Goal: Task Accomplishment & Management: Complete application form

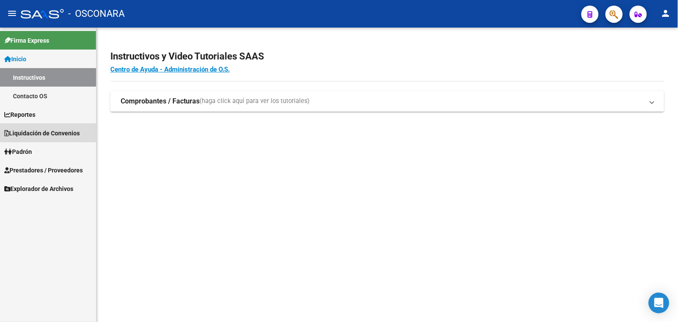
click at [57, 132] on span "Liquidación de Convenios" at bounding box center [41, 132] width 75 height 9
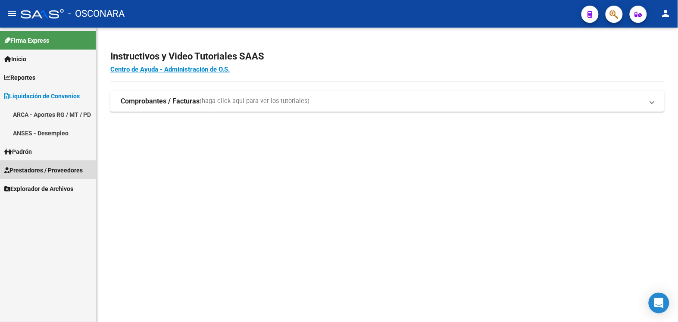
click at [61, 171] on span "Prestadores / Proveedores" at bounding box center [43, 170] width 78 height 9
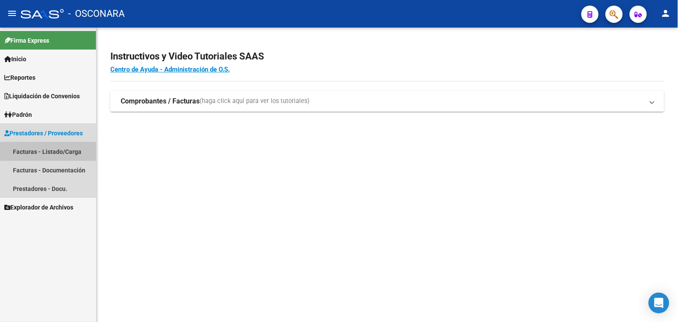
click at [69, 152] on link "Facturas - Listado/Carga" at bounding box center [48, 151] width 96 height 19
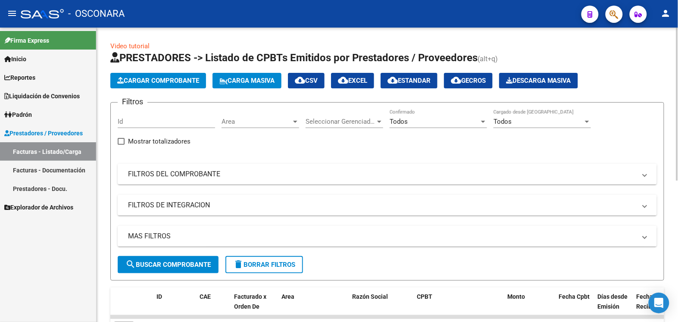
click at [163, 80] on span "Cargar Comprobante" at bounding box center [158, 81] width 82 height 8
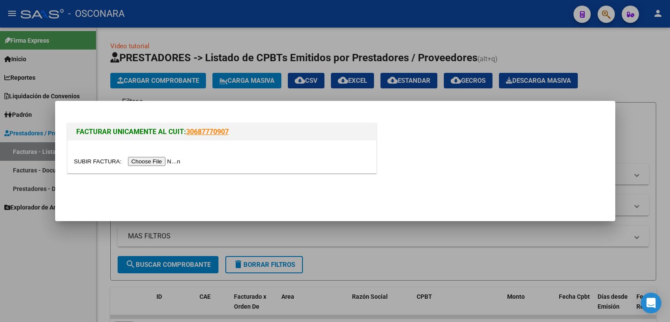
click at [166, 159] on input "file" at bounding box center [128, 161] width 109 height 9
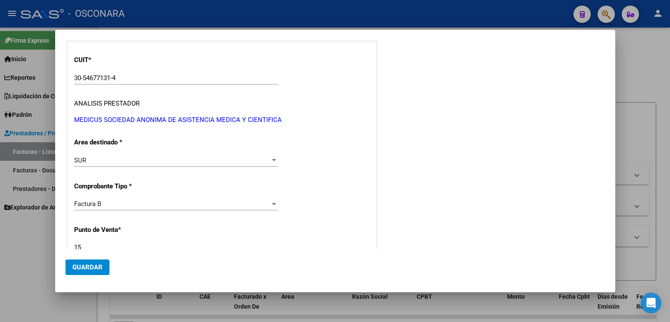
scroll to position [108, 0]
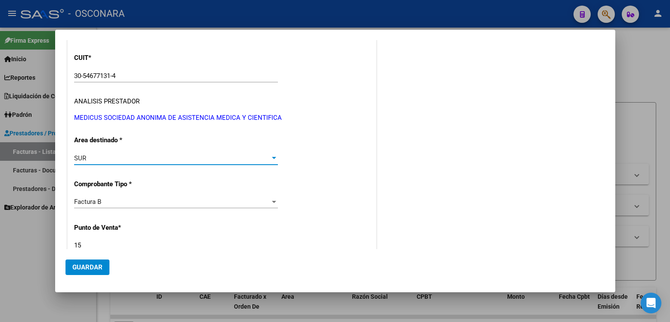
click at [272, 159] on div at bounding box center [274, 158] width 4 height 2
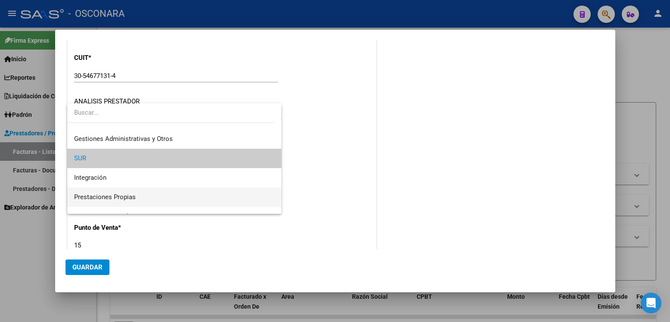
scroll to position [67, 0]
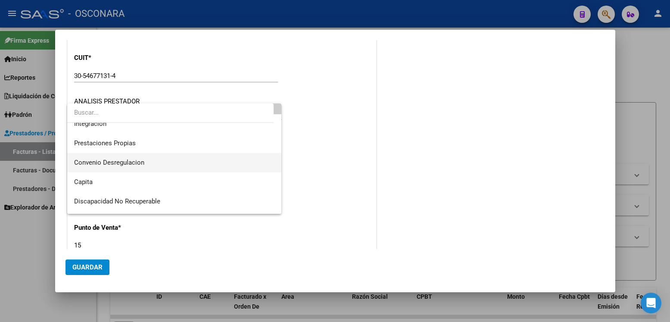
click at [149, 165] on span "Convenio Desregulacion" at bounding box center [174, 162] width 201 height 19
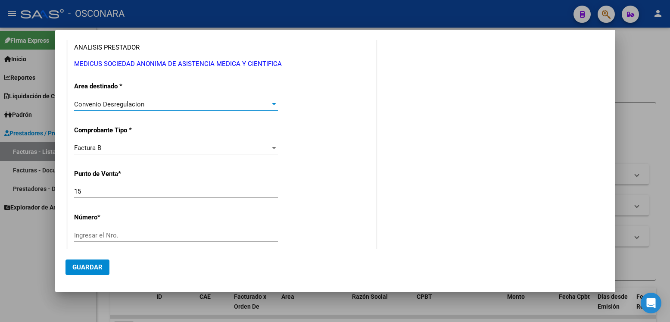
scroll to position [216, 0]
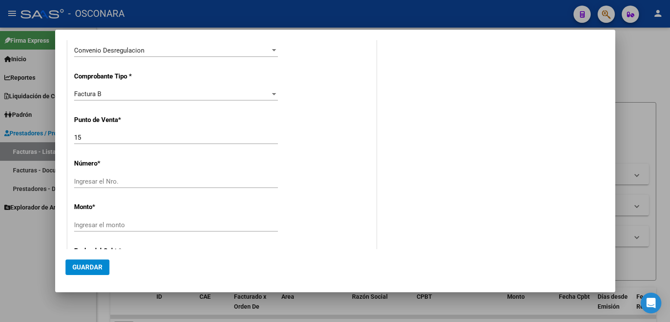
click at [145, 186] on div "Ingresar el Nro." at bounding box center [176, 181] width 204 height 13
paste input "22257"
type input "22257"
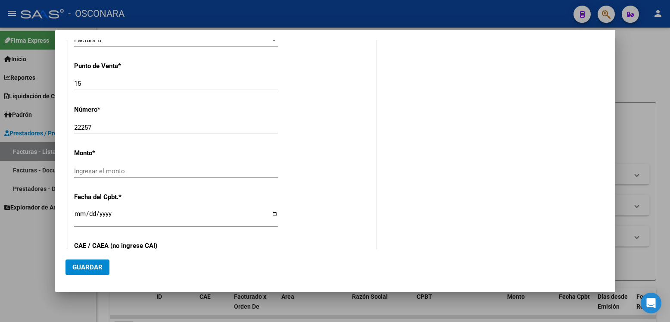
scroll to position [292, 0]
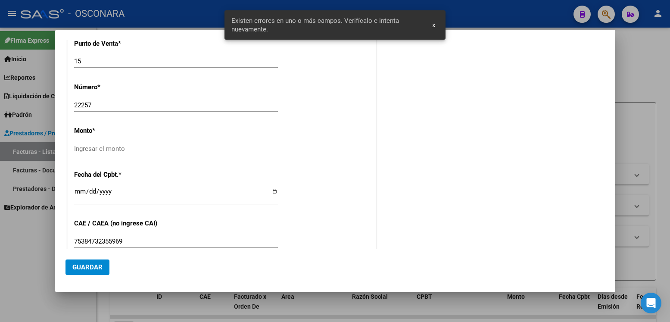
click at [150, 151] on input "Ingresar el monto" at bounding box center [176, 149] width 204 height 8
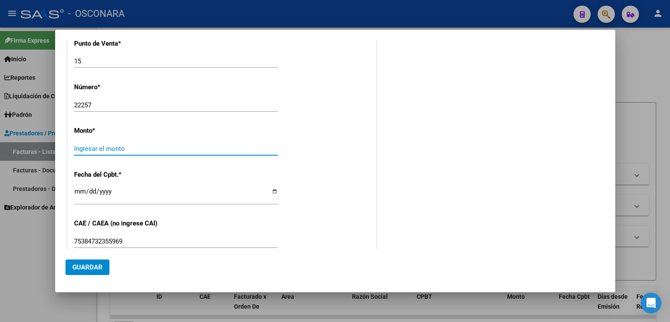
click at [131, 146] on input "Ingresar el monto" at bounding box center [176, 149] width 204 height 8
paste input "51,091,483.80"
type input "$ 51.091.483,80"
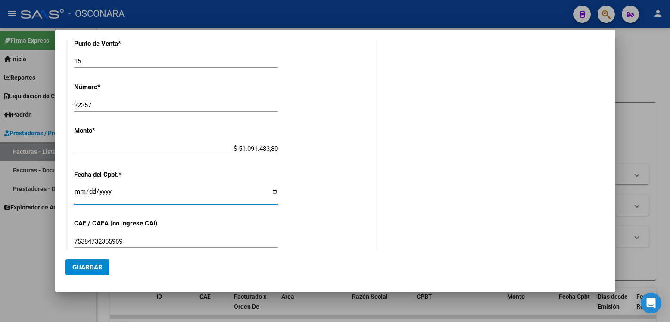
click at [272, 190] on input "Ingresar la fecha" at bounding box center [176, 195] width 204 height 14
type input "[DATE]"
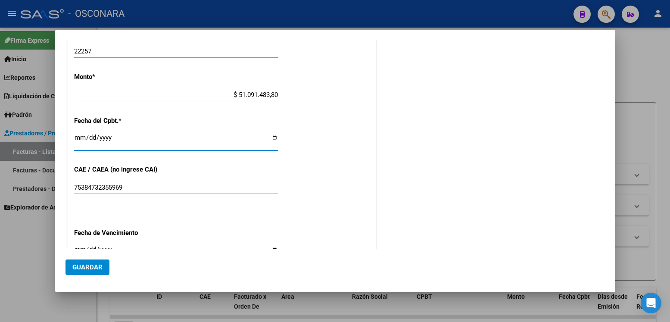
scroll to position [400, 0]
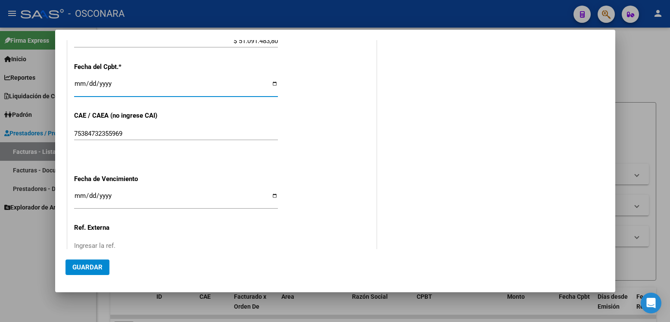
click at [95, 264] on span "Guardar" at bounding box center [87, 267] width 30 height 8
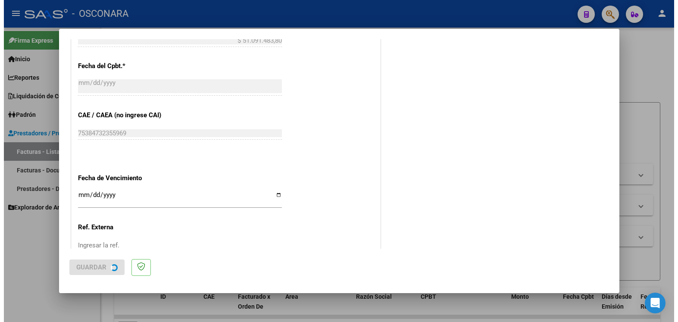
scroll to position [0, 0]
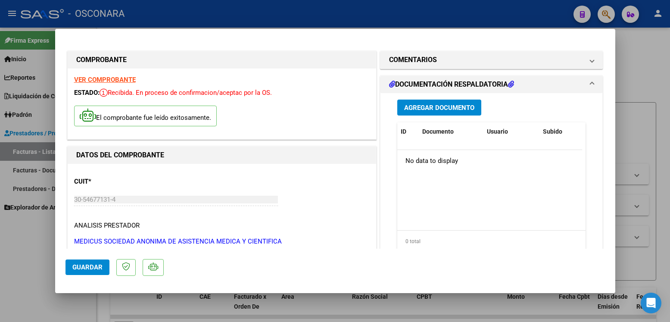
click at [30, 244] on div at bounding box center [335, 161] width 670 height 322
type input "$ 0,00"
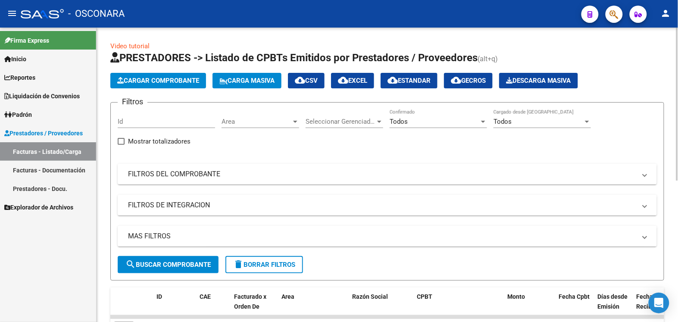
click at [182, 80] on span "Cargar Comprobante" at bounding box center [158, 81] width 82 height 8
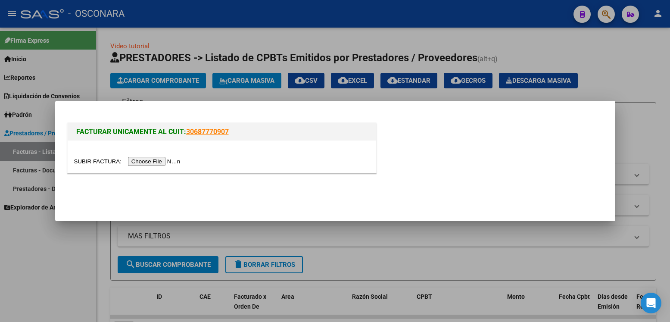
click at [170, 159] on input "file" at bounding box center [128, 161] width 109 height 9
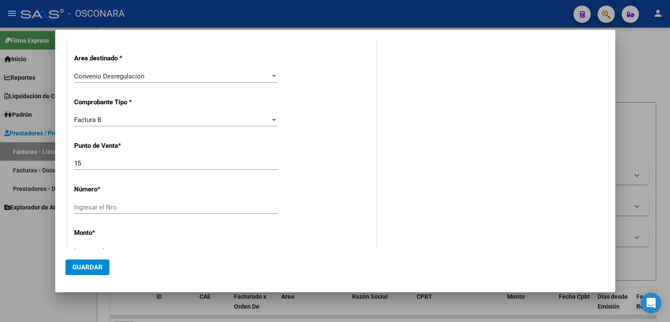
scroll to position [216, 0]
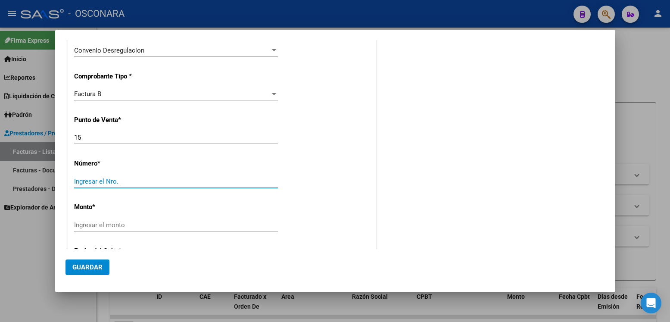
click at [134, 179] on input "Ingresar el Nro." at bounding box center [176, 182] width 204 height 8
paste input "22258"
type input "22258"
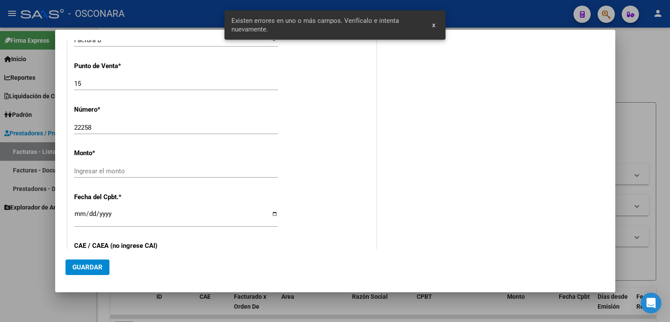
scroll to position [292, 0]
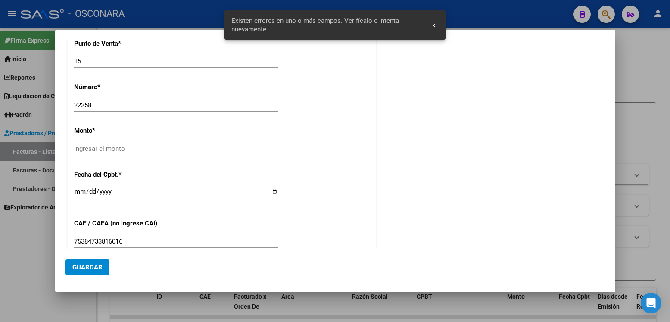
click at [165, 147] on input "Ingresar el monto" at bounding box center [176, 149] width 204 height 8
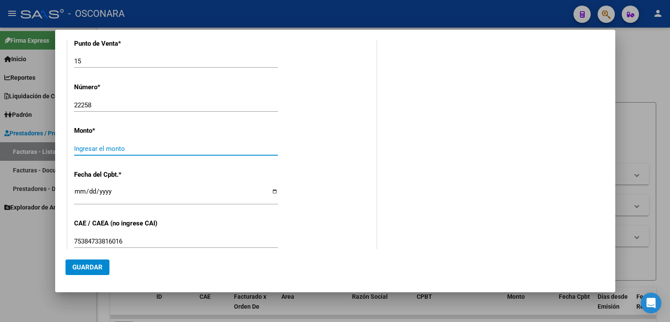
paste input "2,553,461.10"
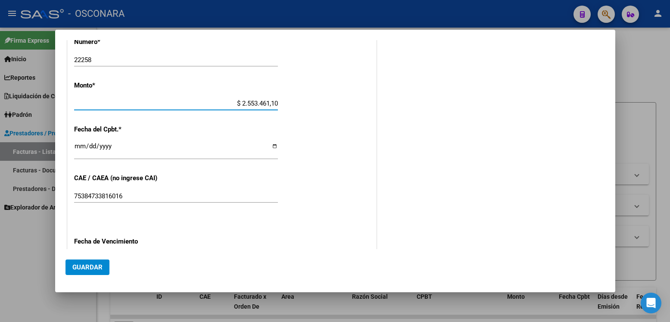
scroll to position [346, 0]
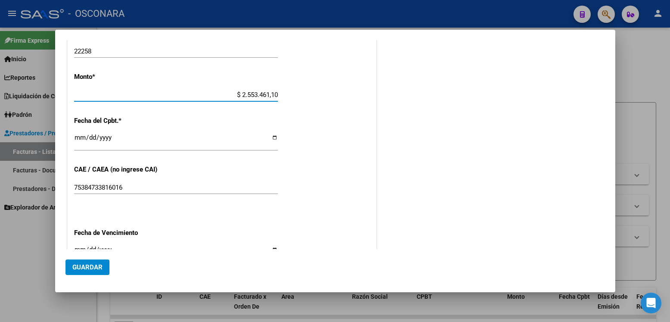
type input "$ 2.553.461,10"
click at [269, 136] on input "Ingresar la fecha" at bounding box center [176, 141] width 204 height 14
type input "[DATE]"
click at [90, 266] on span "Guardar" at bounding box center [87, 267] width 30 height 8
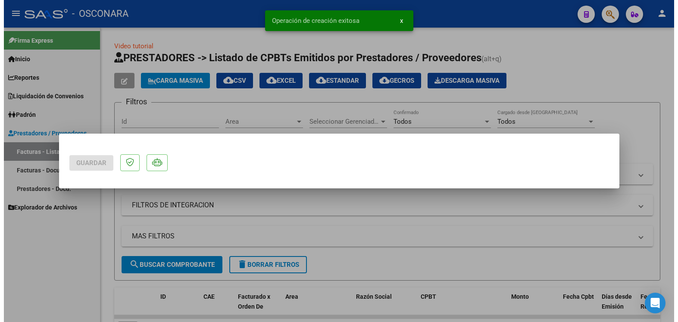
scroll to position [0, 0]
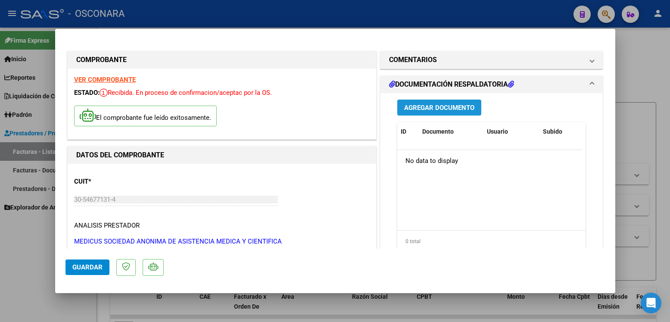
click at [438, 103] on button "Agregar Documento" at bounding box center [439, 108] width 84 height 16
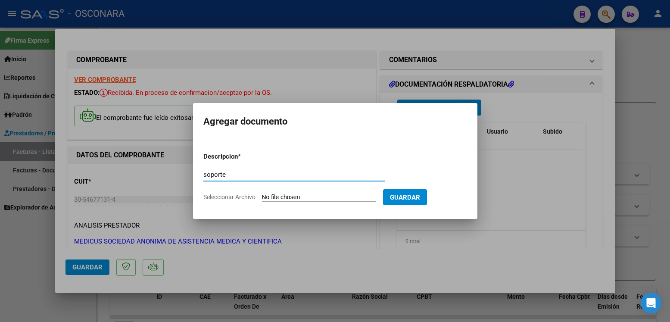
type input "soporte"
click at [309, 195] on input "Seleccionar Archivo" at bounding box center [319, 198] width 114 height 8
type input "C:\fakepath\Liquid_072025.xlsx"
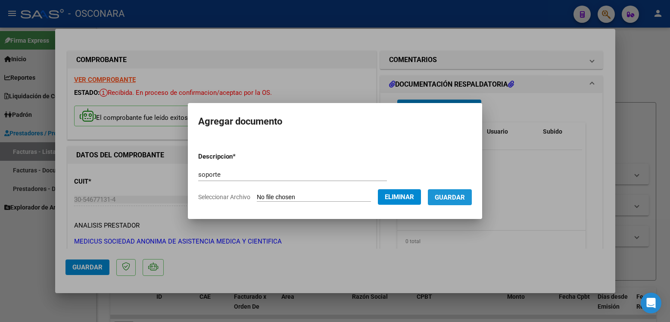
click at [458, 197] on span "Guardar" at bounding box center [450, 198] width 30 height 8
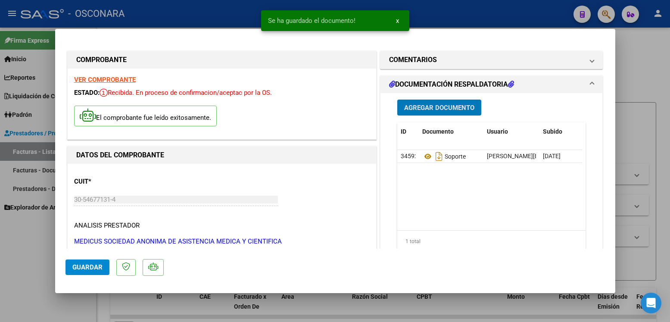
click at [19, 221] on div at bounding box center [335, 161] width 670 height 322
type input "$ 0,00"
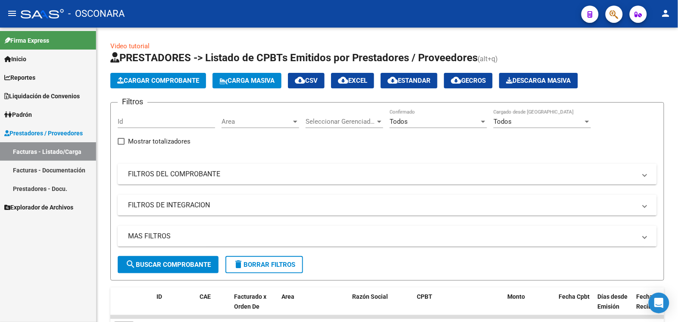
click at [663, 13] on mat-icon "person" at bounding box center [666, 13] width 10 height 10
click at [658, 55] on button "exit_to_app Salir" at bounding box center [648, 57] width 53 height 21
